Goal: Information Seeking & Learning: Check status

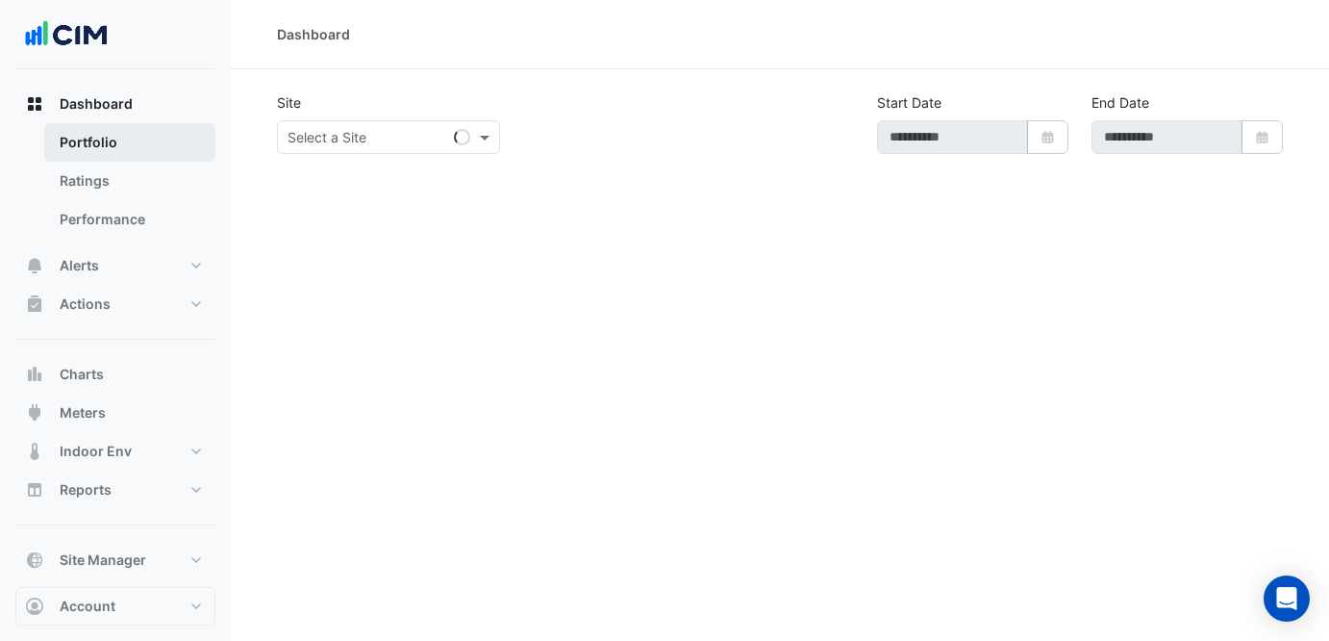
click at [109, 159] on link "Portfolio" at bounding box center [129, 142] width 171 height 38
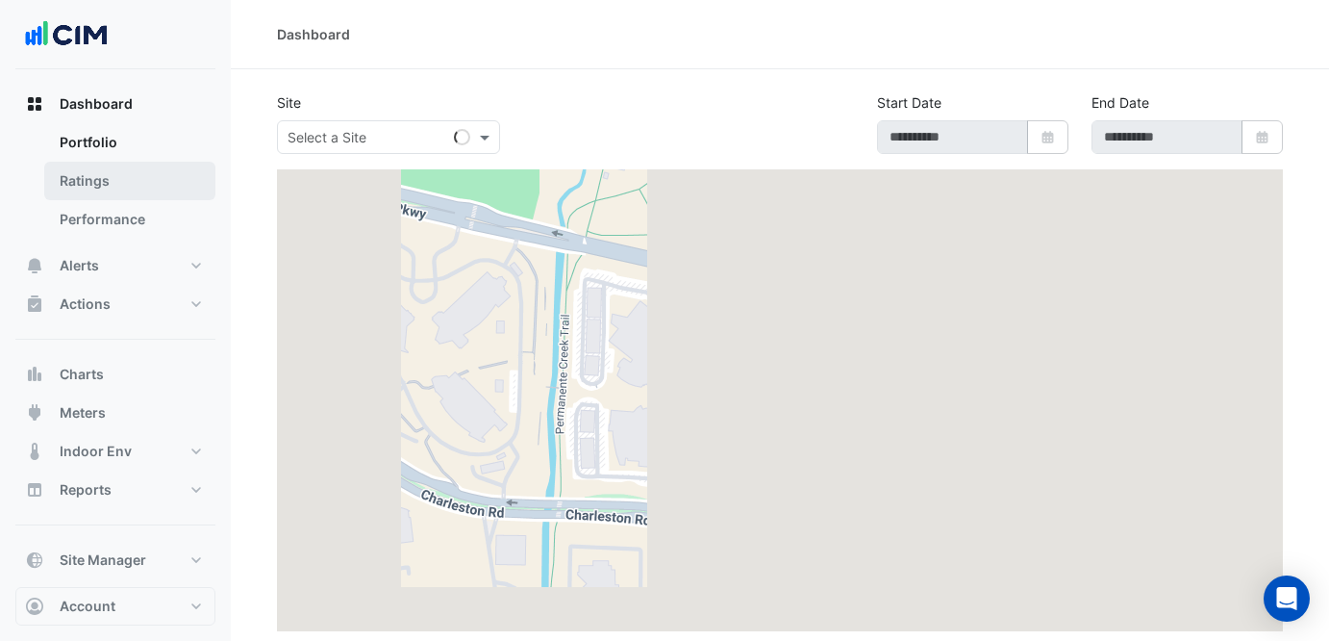
click at [114, 176] on link "Ratings" at bounding box center [129, 181] width 171 height 38
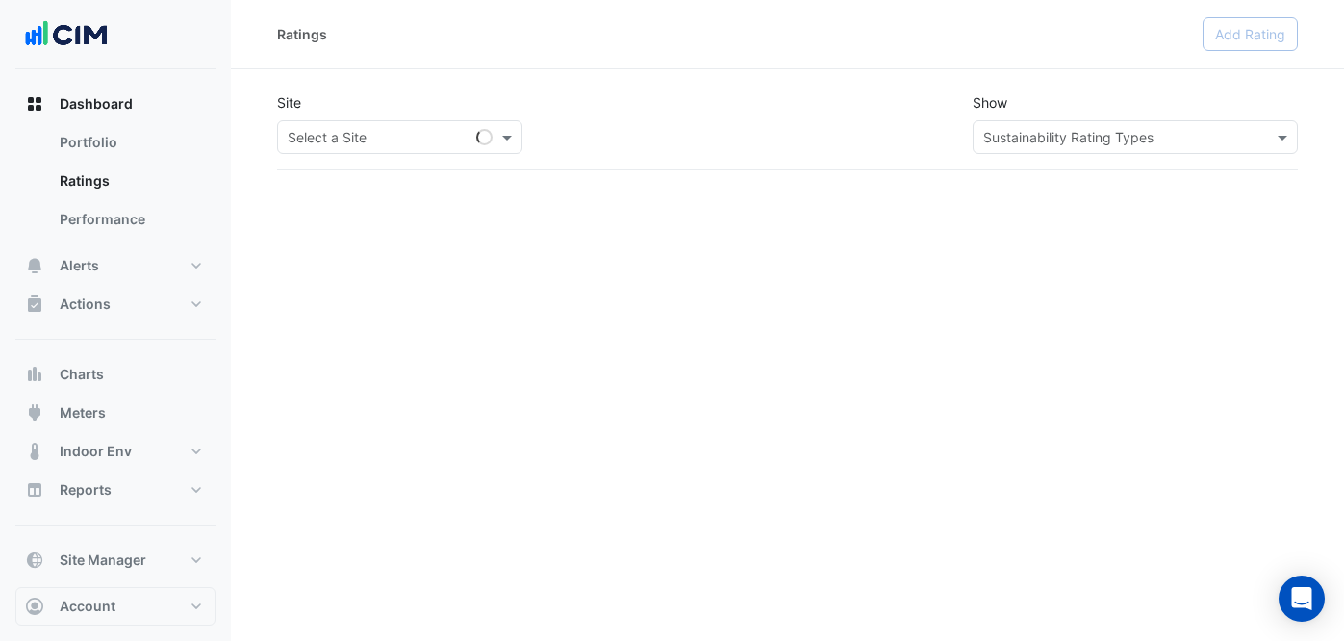
click at [353, 143] on input "text" at bounding box center [381, 138] width 186 height 20
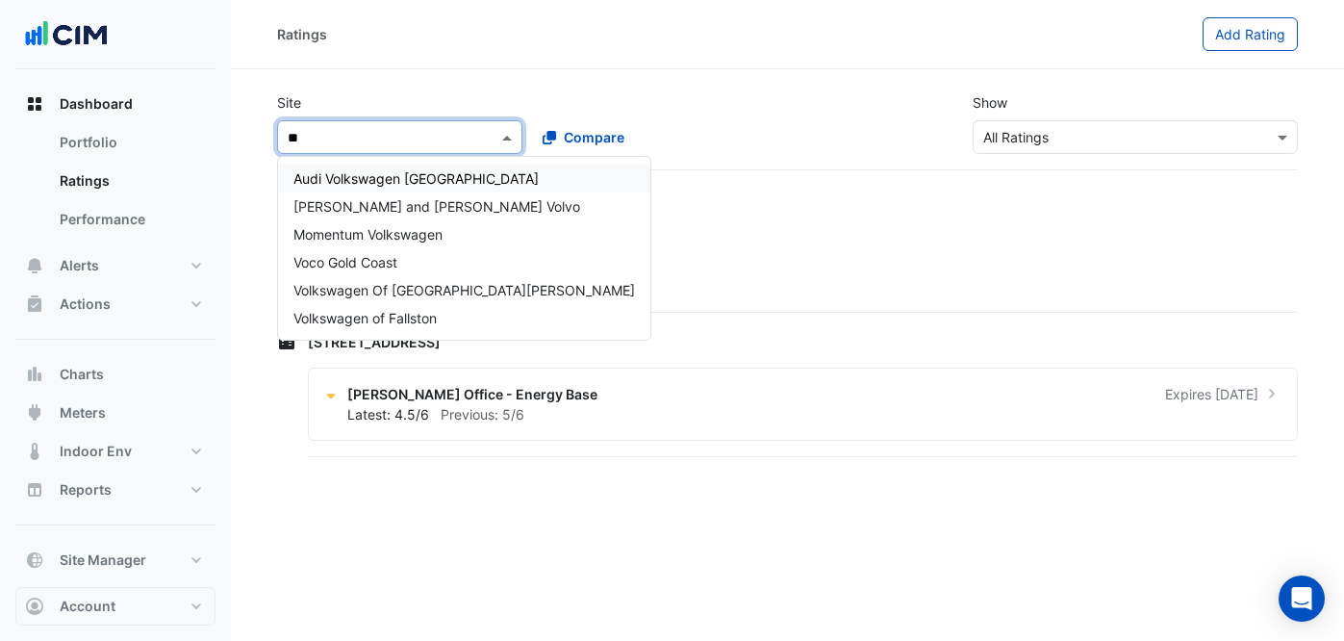
type input "***"
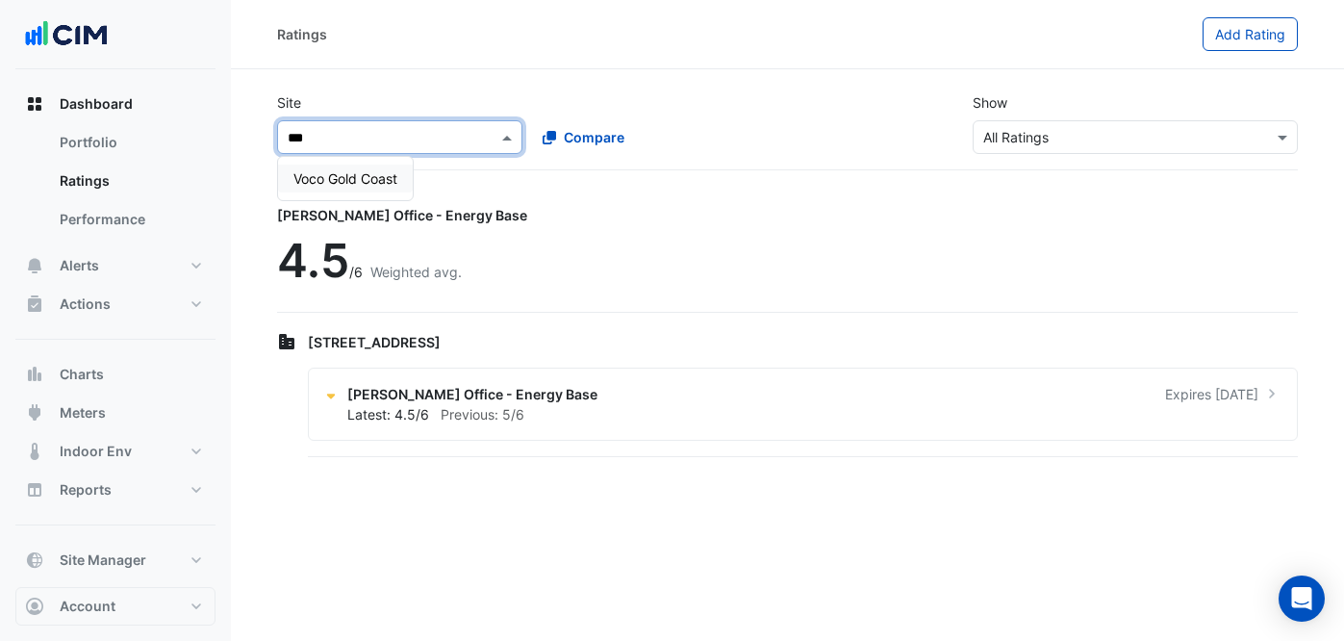
click at [374, 175] on span "Voco Gold Coast" at bounding box center [345, 178] width 104 height 16
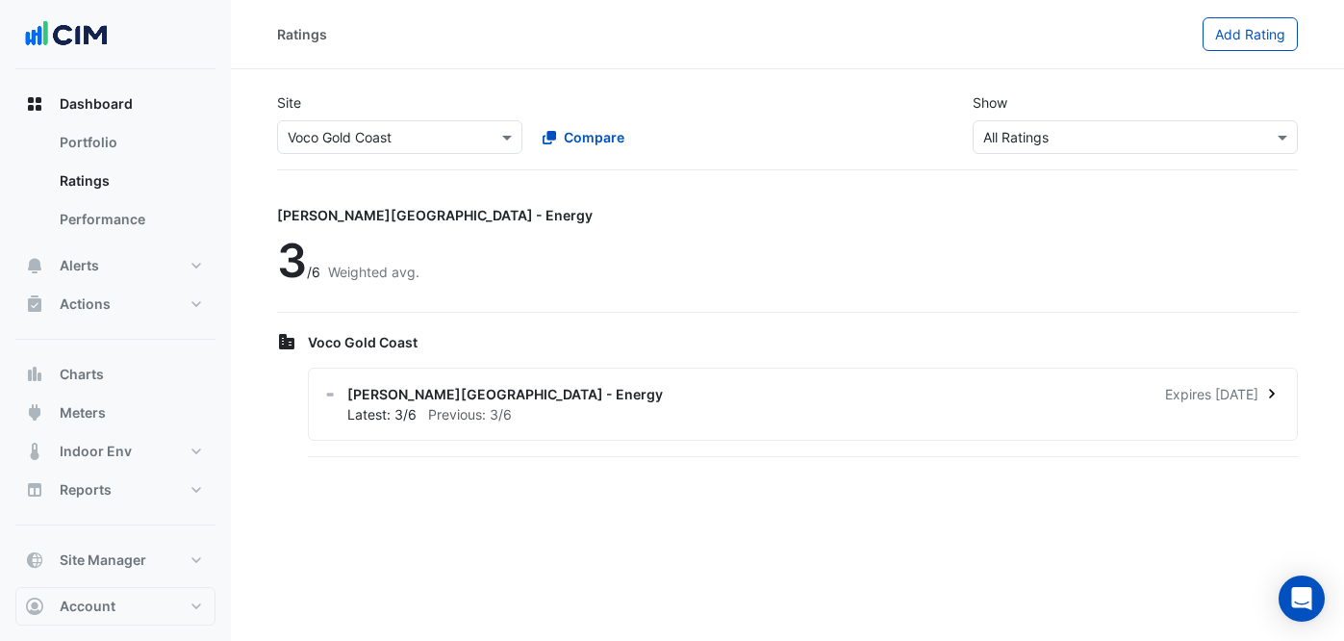
click at [544, 395] on div "[PERSON_NAME][GEOGRAPHIC_DATA] - Energy Expires [DATE]" at bounding box center [814, 394] width 934 height 20
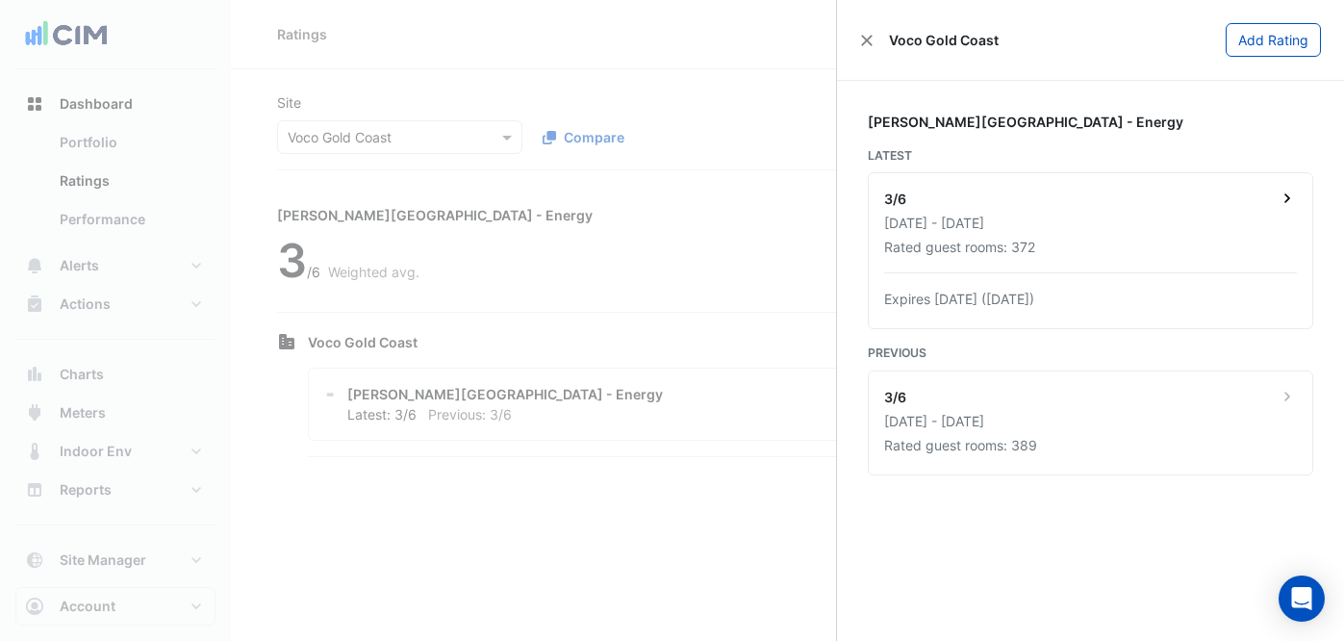
click at [1128, 223] on div "[DATE] - [DATE]" at bounding box center [1090, 223] width 413 height 20
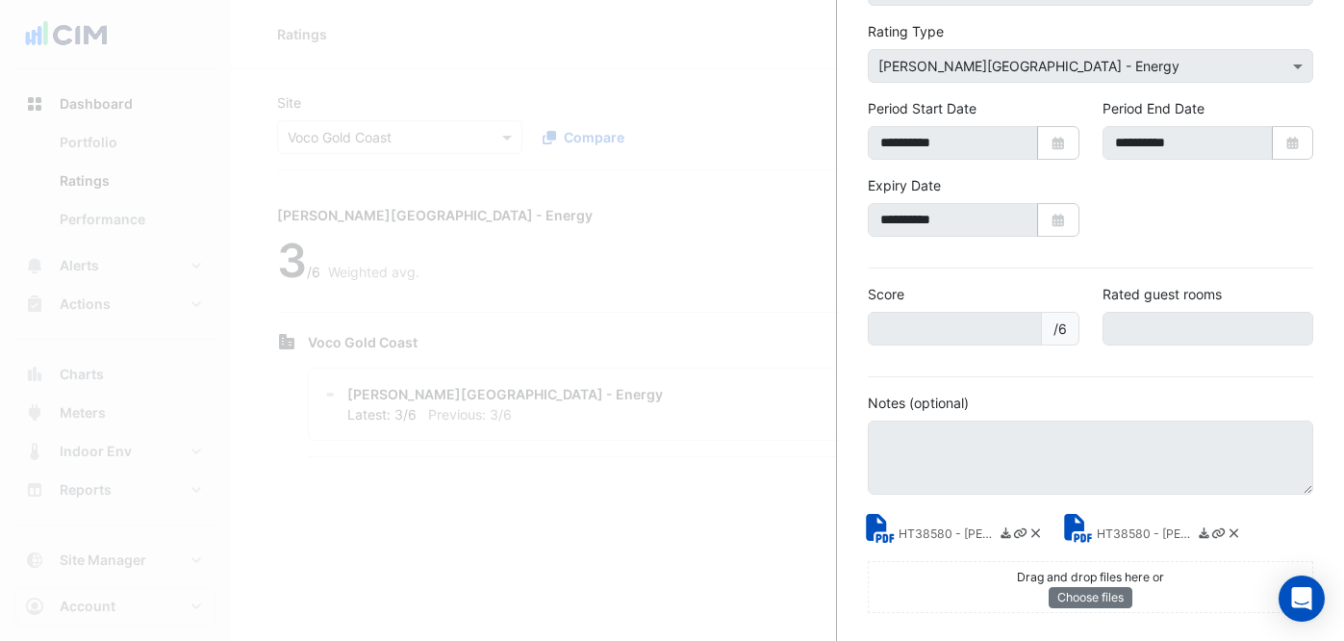
scroll to position [169, 0]
click at [1126, 526] on small "HT38580 - [PERSON_NAME] Energy Rating Report.pdf" at bounding box center [1145, 533] width 96 height 20
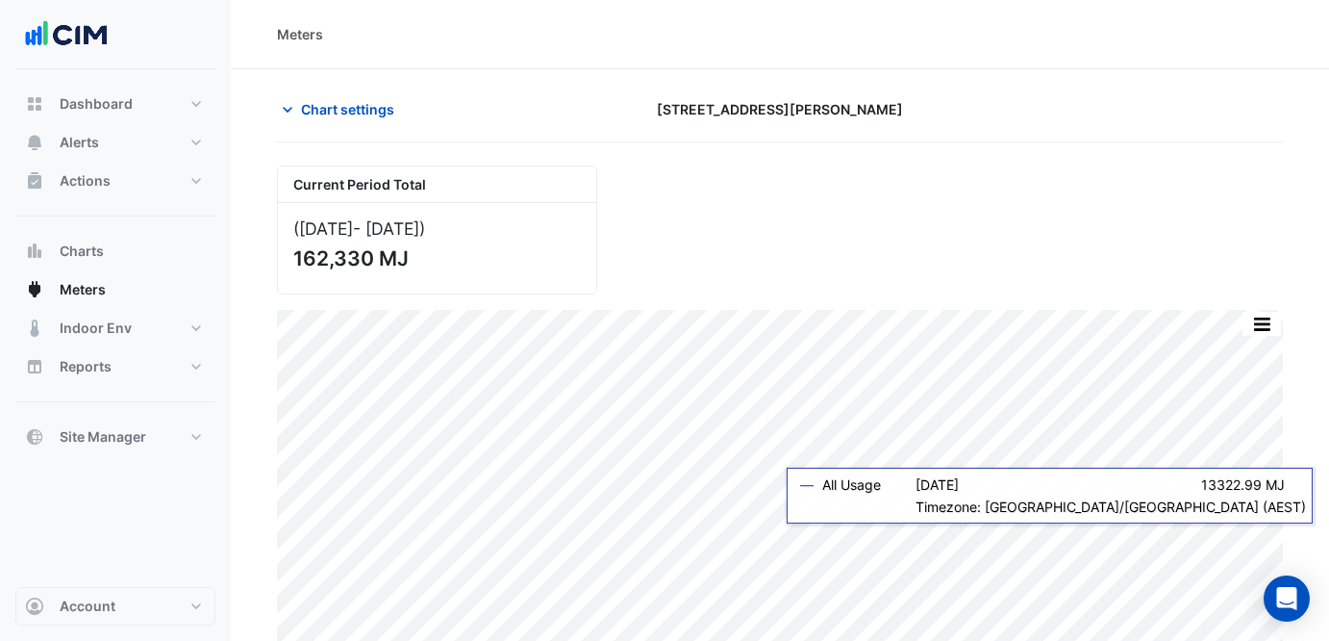
click at [376, 100] on span "Chart settings" at bounding box center [347, 109] width 93 height 20
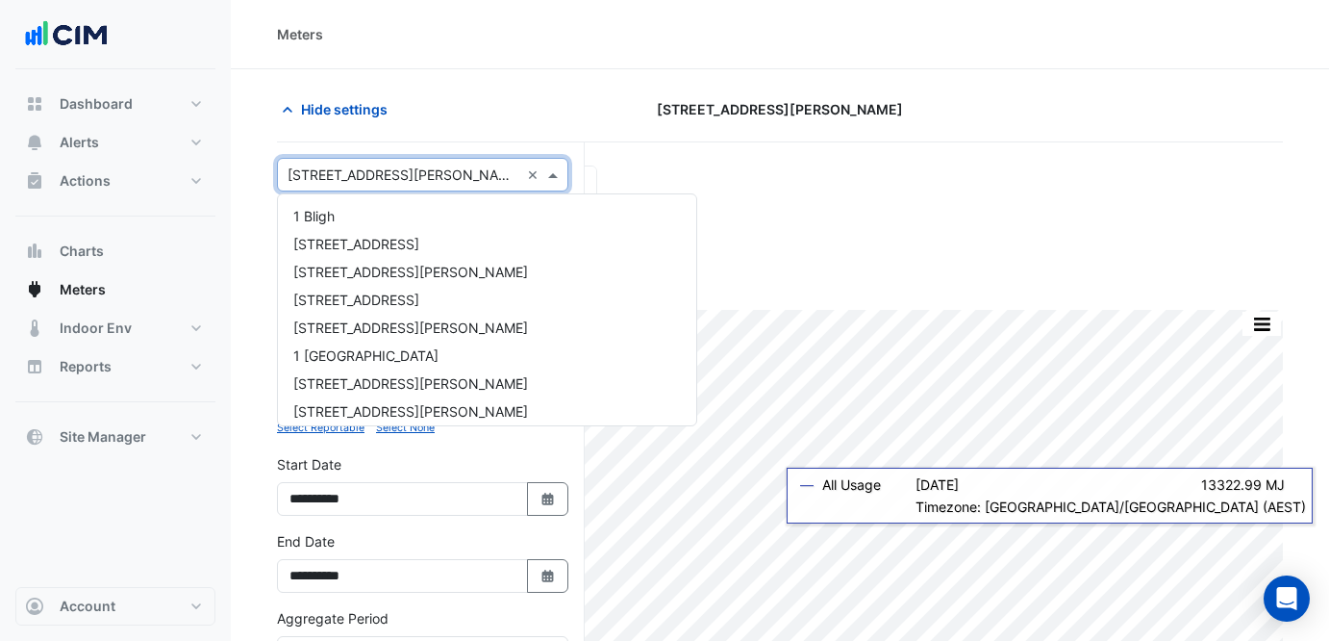
click at [438, 162] on div "× 12 Shelley Street ×" at bounding box center [422, 175] width 291 height 34
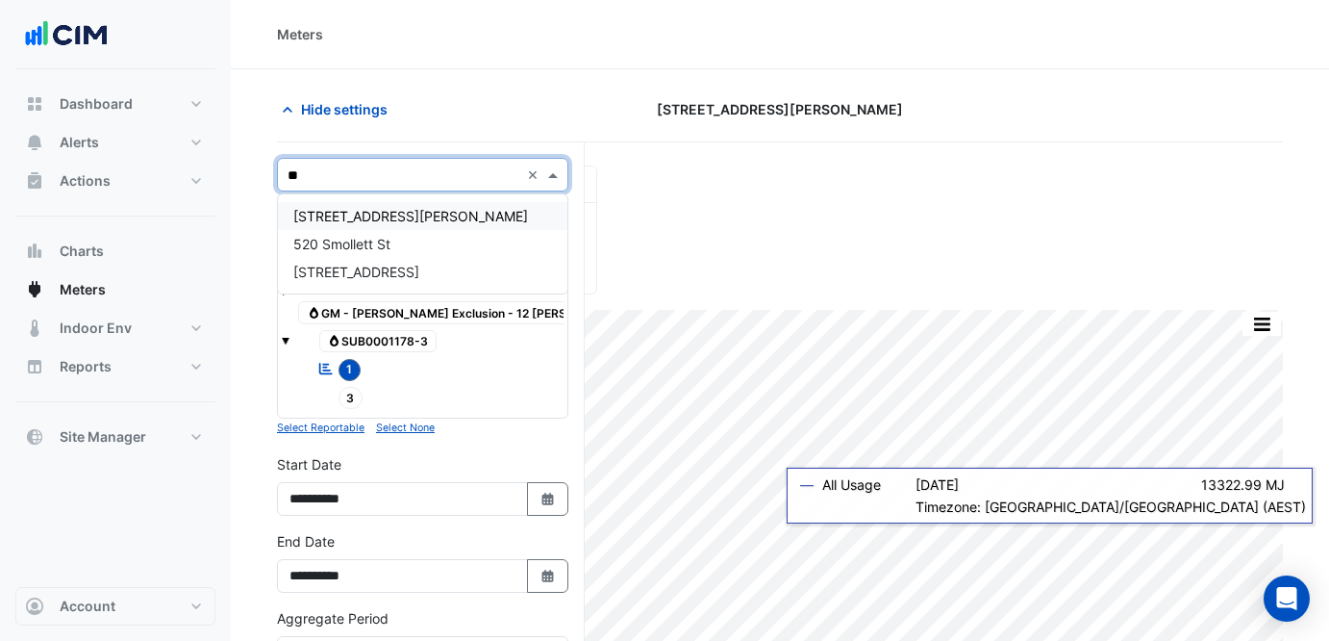
type input "***"
click at [461, 207] on div "520 Smollett St" at bounding box center [423, 216] width 290 height 28
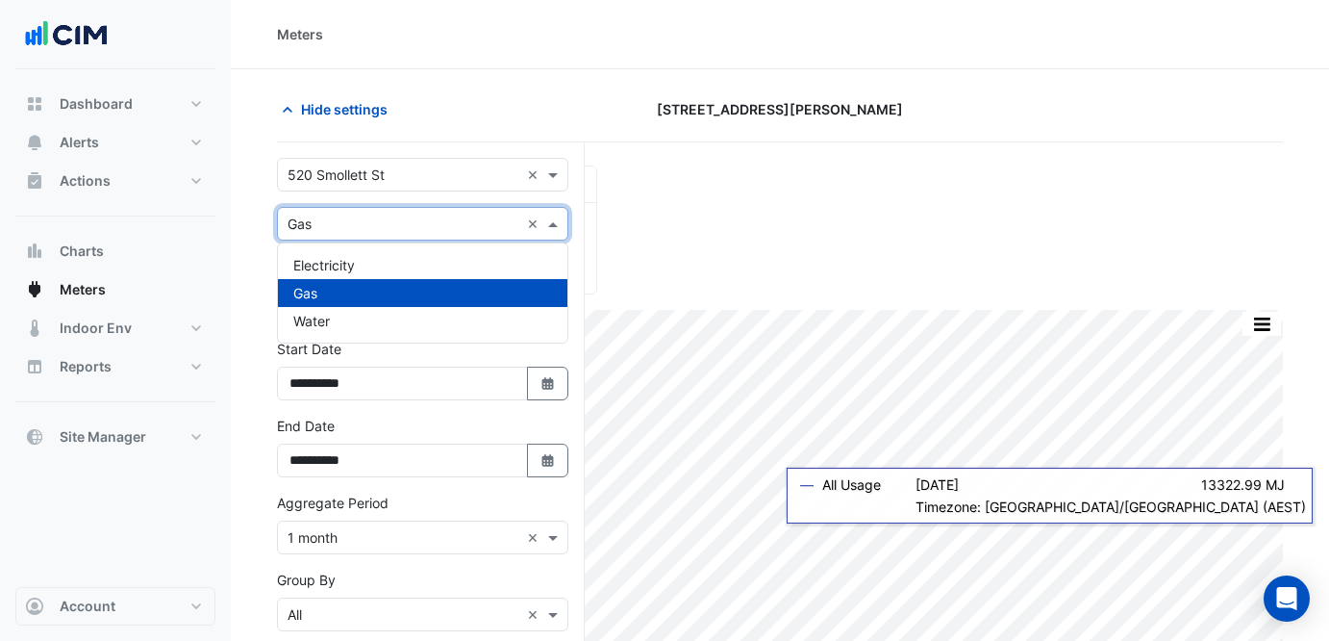
click at [463, 227] on input "text" at bounding box center [404, 224] width 232 height 20
click at [489, 130] on div "Hide settings 12 Shelley Street" at bounding box center [780, 117] width 1006 height 50
